Goal: Check status

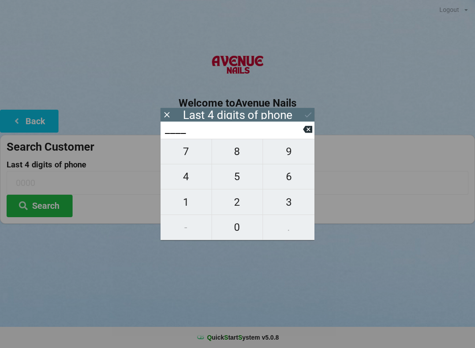
click at [242, 177] on span "5" at bounding box center [237, 176] width 51 height 18
type input "5___"
click at [245, 207] on span "2" at bounding box center [237, 202] width 51 height 18
type input "52__"
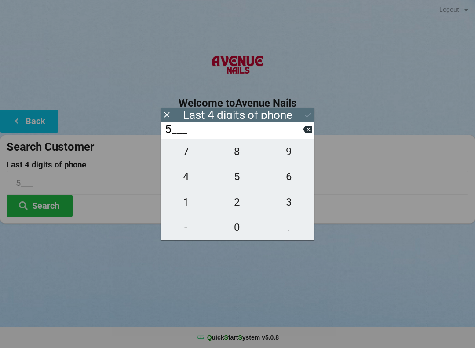
type input "52__"
click at [193, 159] on span "7" at bounding box center [186, 151] width 51 height 18
type input "527_"
click at [288, 200] on span "3" at bounding box center [289, 202] width 52 height 18
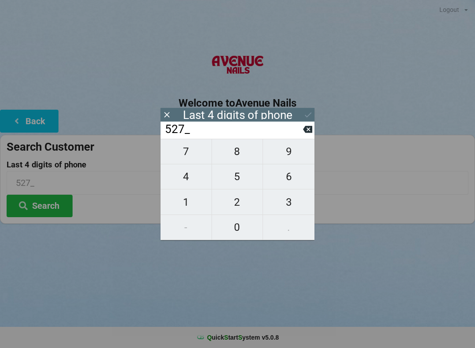
type input "5273"
click at [65, 204] on button "Search" at bounding box center [40, 206] width 66 height 22
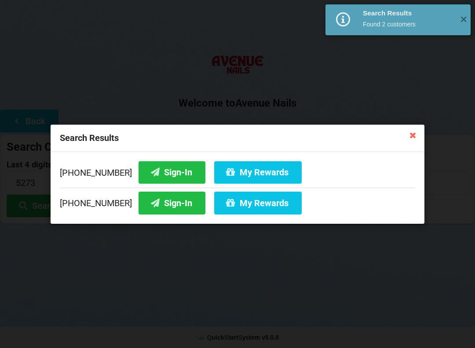
click at [157, 201] on button "Sign-In" at bounding box center [172, 202] width 67 height 22
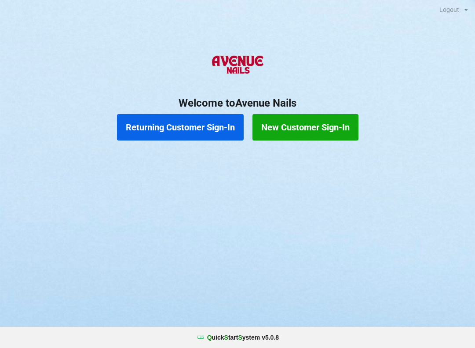
click at [206, 122] on button "Returning Customer Sign-In" at bounding box center [180, 127] width 127 height 26
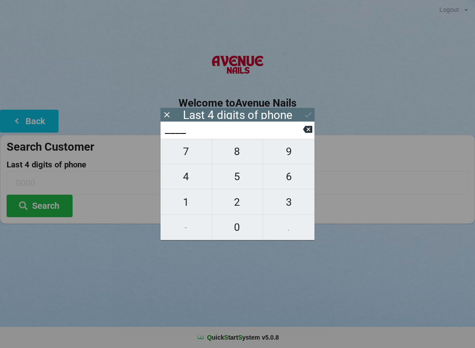
click at [241, 233] on span "0" at bounding box center [237, 227] width 51 height 18
type input "0___"
click at [190, 180] on span "4" at bounding box center [186, 176] width 51 height 18
type input "04__"
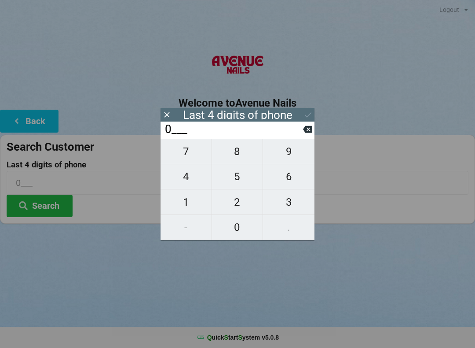
type input "04__"
click at [243, 184] on span "5" at bounding box center [237, 176] width 51 height 18
type input "045_"
click at [238, 155] on span "8" at bounding box center [237, 151] width 51 height 18
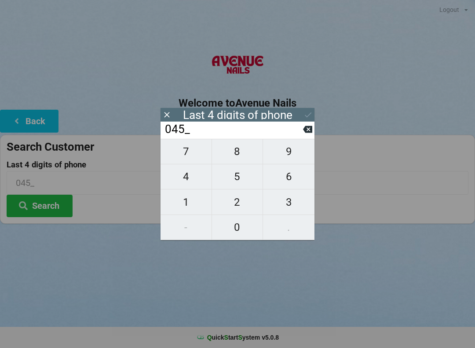
type input "0458"
click at [49, 198] on button "Search" at bounding box center [40, 206] width 66 height 22
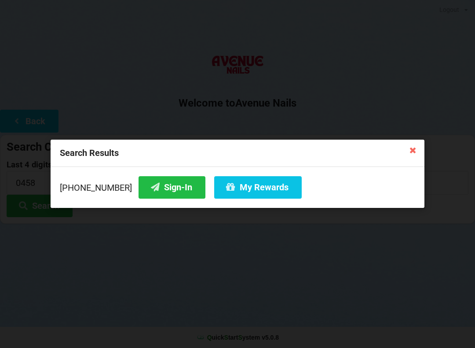
click at [167, 191] on button "Sign-In" at bounding box center [172, 187] width 67 height 22
